Goal: Task Accomplishment & Management: Manage account settings

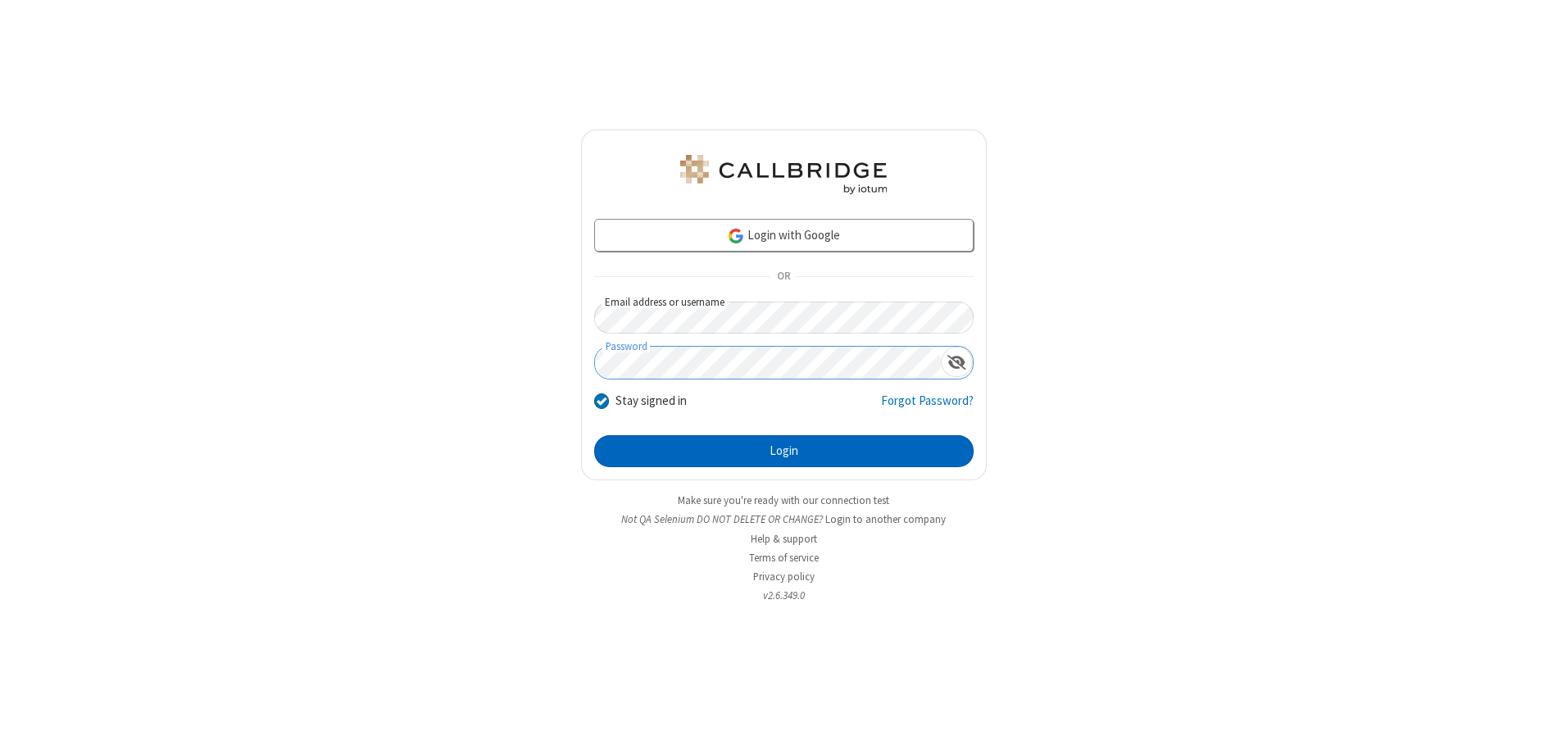
click at [784, 451] on button "Login" at bounding box center [783, 451] width 379 height 33
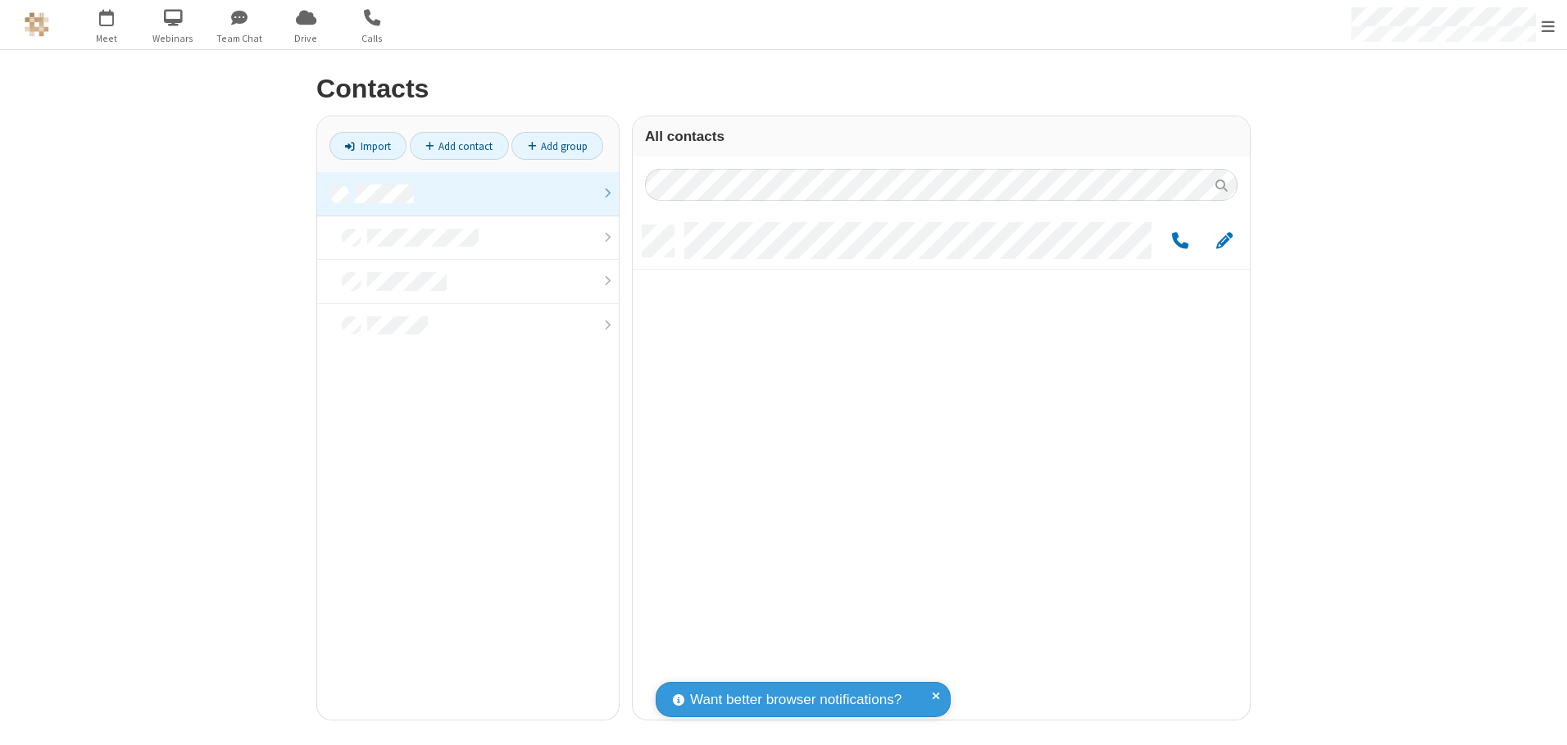
scroll to position [494, 605]
click at [468, 193] on link at bounding box center [468, 194] width 302 height 44
click at [1225, 240] on span "Edit" at bounding box center [1224, 241] width 16 height 20
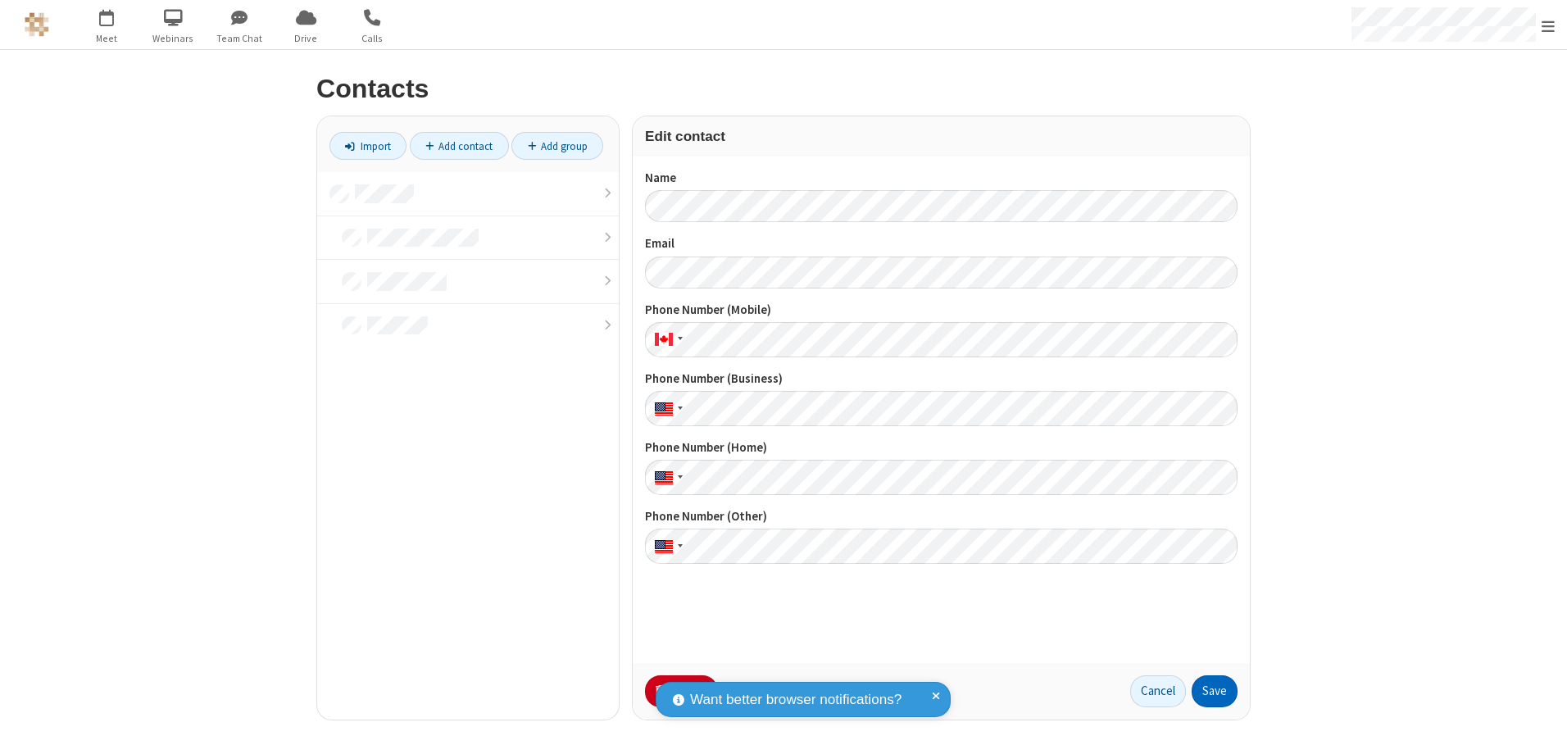
click at [1215, 691] on button "Save" at bounding box center [1215, 691] width 46 height 33
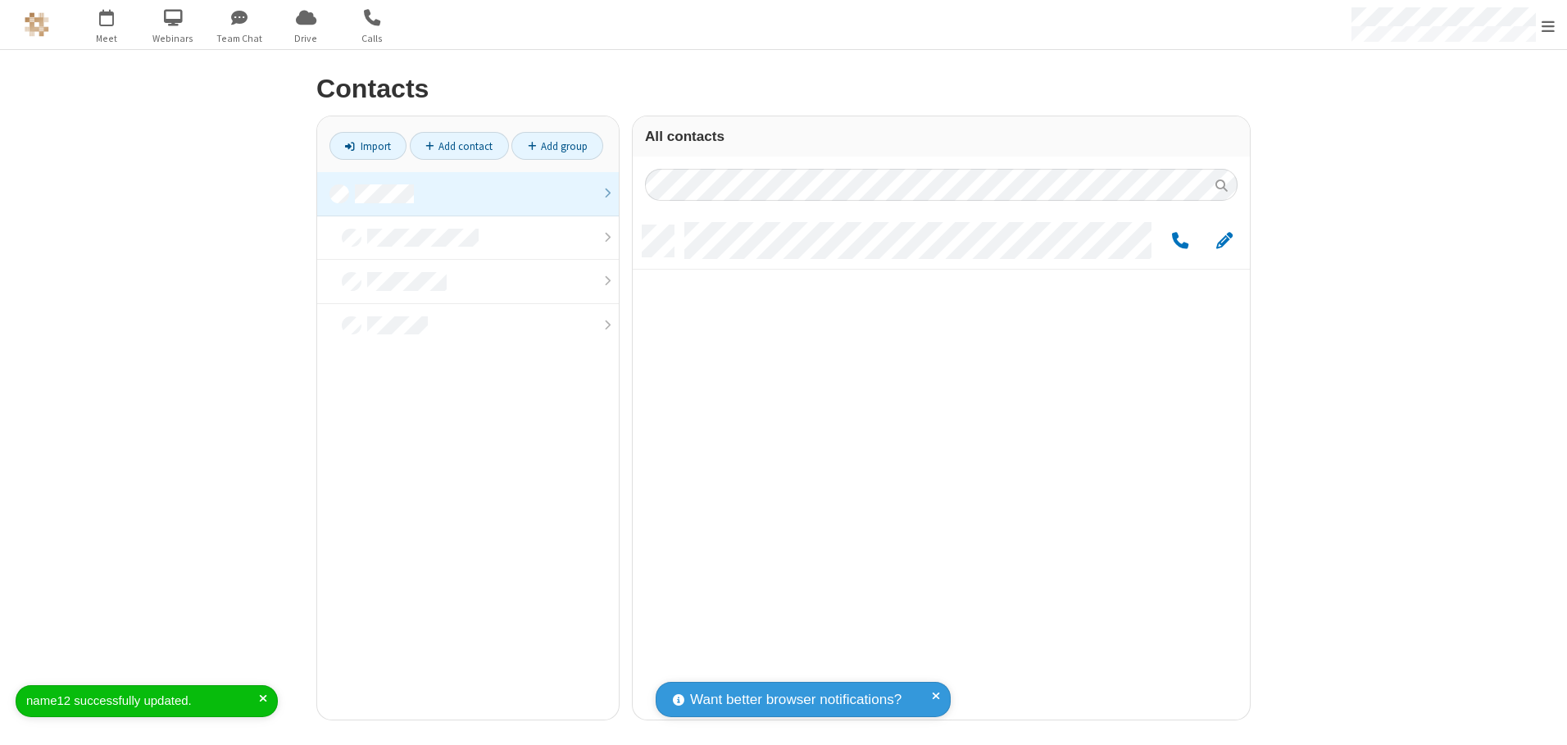
scroll to position [494, 605]
